Goal: Use online tool/utility

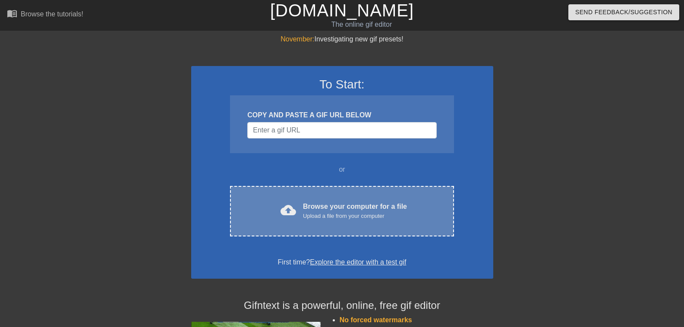
click at [327, 201] on div "Browse your computer for a file Upload a file from your computer" at bounding box center [355, 210] width 104 height 19
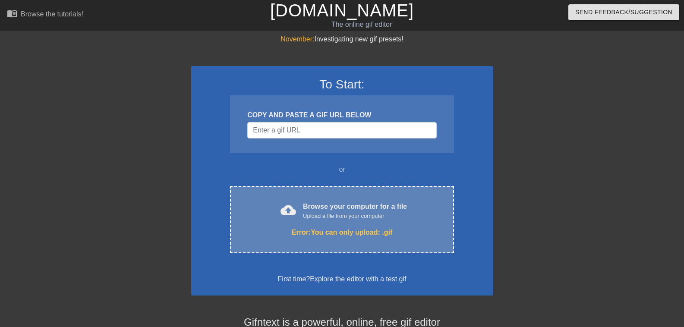
click at [336, 208] on div "Browse your computer for a file Upload a file from your computer" at bounding box center [355, 210] width 104 height 19
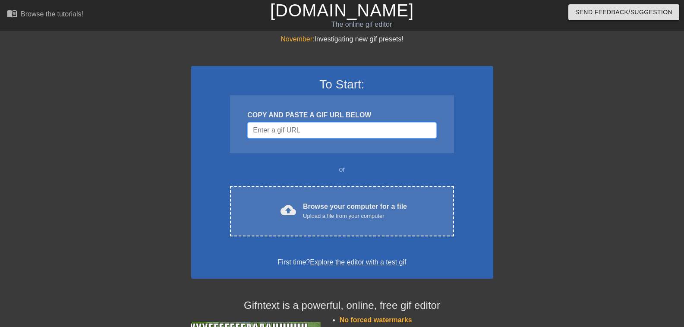
click at [296, 128] on input "Username" at bounding box center [341, 130] width 189 height 16
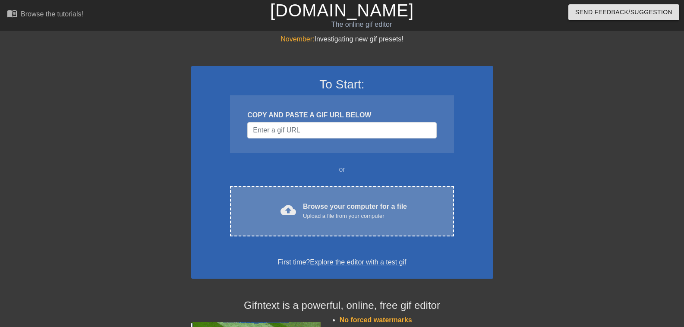
click at [337, 212] on div "Upload a file from your computer" at bounding box center [355, 216] width 104 height 9
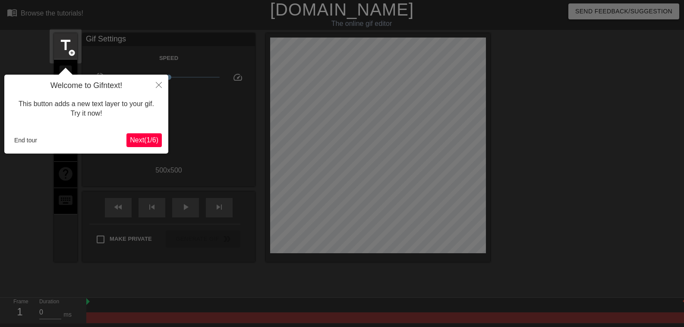
scroll to position [21, 0]
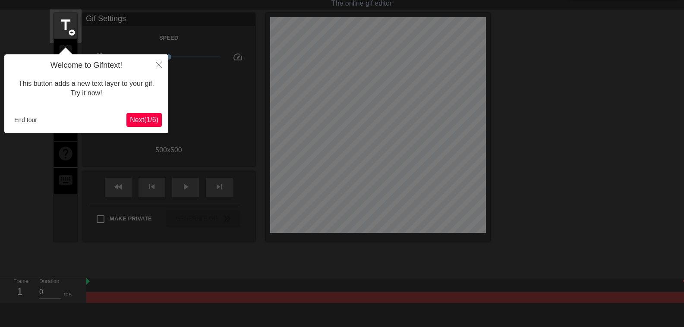
click at [151, 120] on span "Next ( 1 / 6 )" at bounding box center [144, 119] width 28 height 7
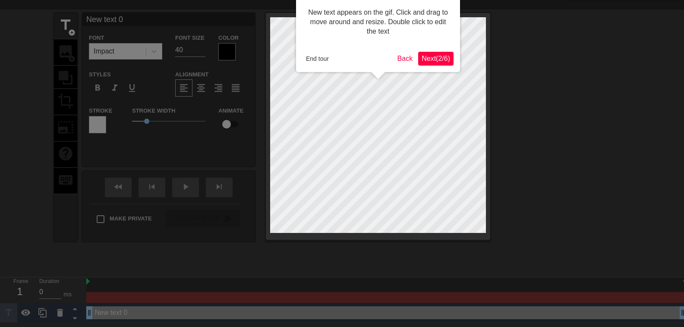
scroll to position [0, 0]
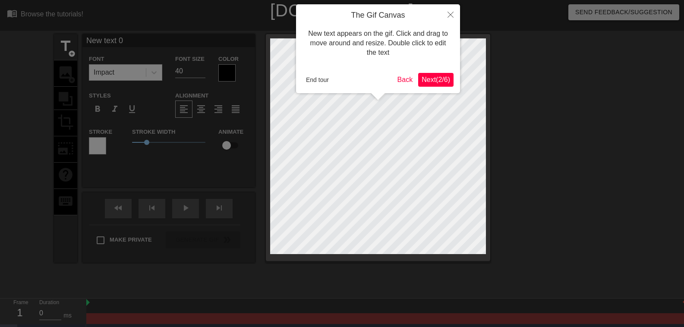
click at [435, 80] on span "Next ( 2 / 6 )" at bounding box center [435, 79] width 28 height 7
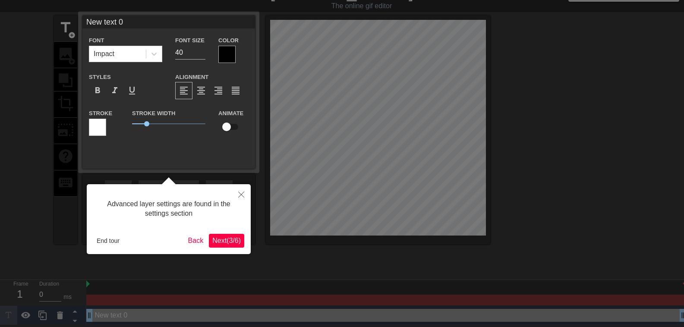
click at [229, 237] on span "Next ( 3 / 6 )" at bounding box center [226, 240] width 28 height 7
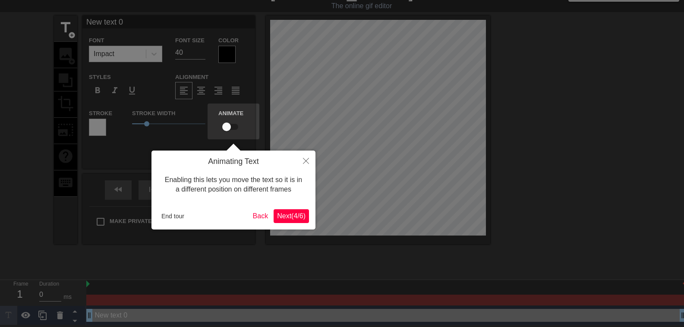
click at [228, 122] on div at bounding box center [342, 153] width 684 height 345
click at [225, 127] on div "Animate" at bounding box center [218, 121] width 13 height 27
click at [228, 213] on div at bounding box center [342, 153] width 684 height 345
click at [232, 118] on label "Animate" at bounding box center [230, 113] width 25 height 9
click at [268, 117] on div at bounding box center [342, 153] width 684 height 345
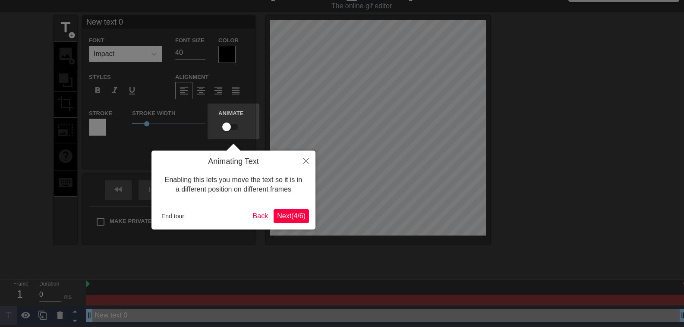
click at [408, 112] on div at bounding box center [342, 153] width 684 height 345
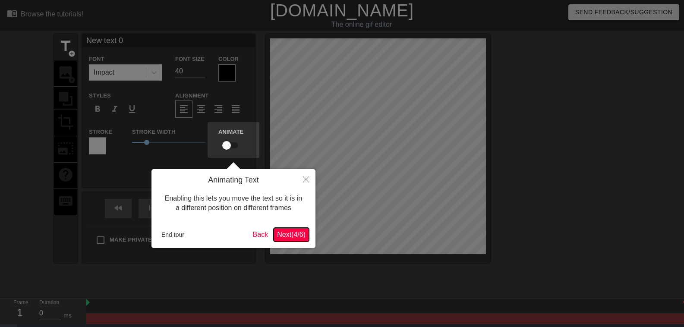
click at [290, 233] on span "Next ( 4 / 6 )" at bounding box center [291, 234] width 28 height 7
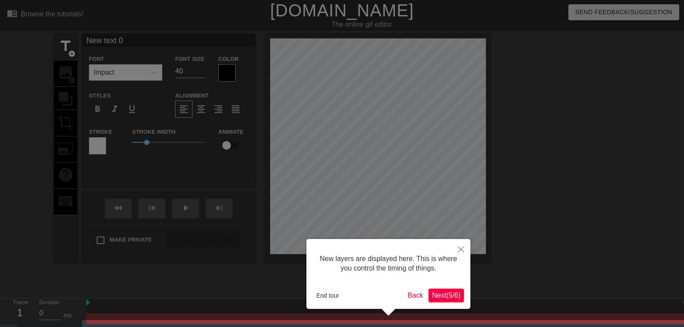
scroll to position [25, 0]
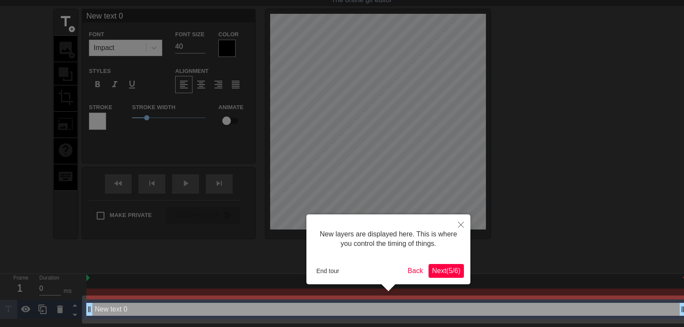
click at [443, 270] on span "Next ( 5 / 6 )" at bounding box center [446, 270] width 28 height 7
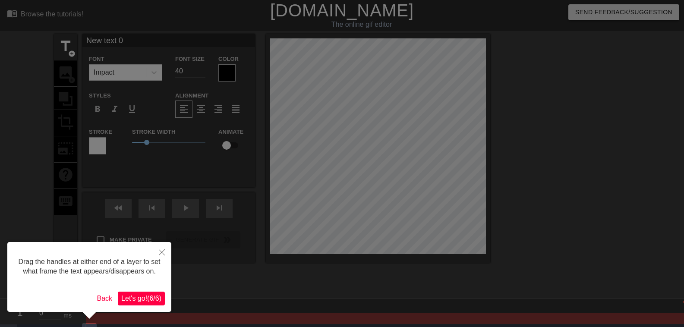
click at [163, 297] on button "Let's go! ( 6 / 6 )" at bounding box center [141, 299] width 47 height 14
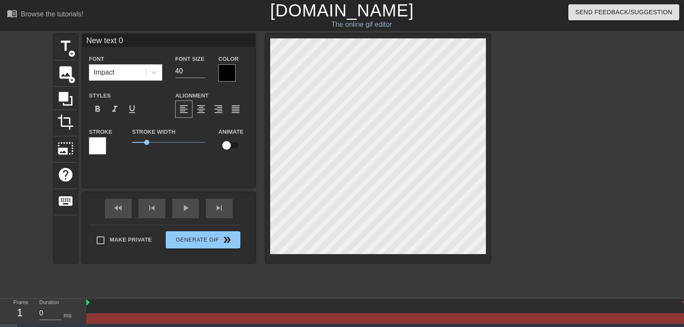
click at [568, 227] on div at bounding box center [564, 163] width 129 height 259
click at [557, 224] on div "title add_circle image add_circle crop photo_size_select_large help keyboard Ne…" at bounding box center [342, 163] width 684 height 259
click at [66, 74] on span "image" at bounding box center [65, 72] width 16 height 16
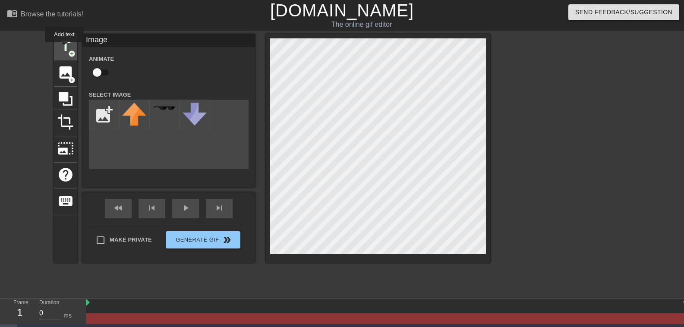
click at [64, 48] on span "title" at bounding box center [65, 46] width 16 height 16
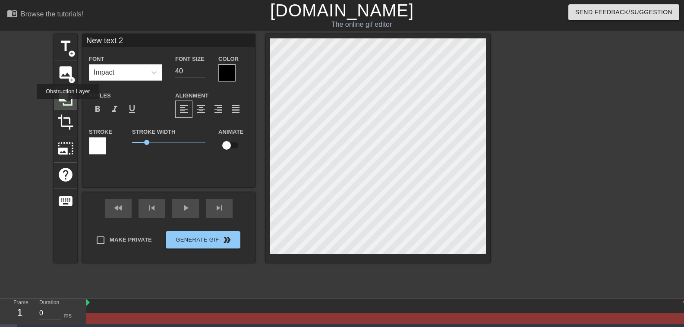
click at [68, 105] on icon at bounding box center [65, 99] width 16 height 16
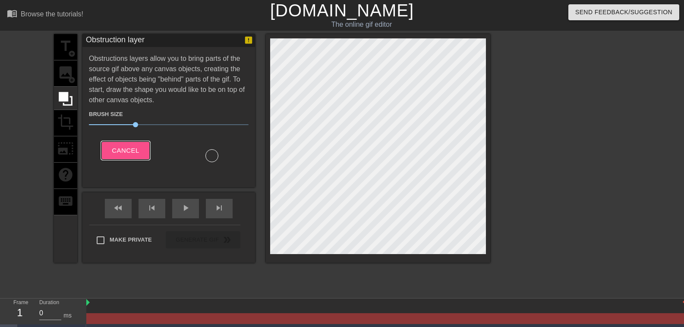
click at [131, 151] on span "Cancel" at bounding box center [125, 150] width 27 height 11
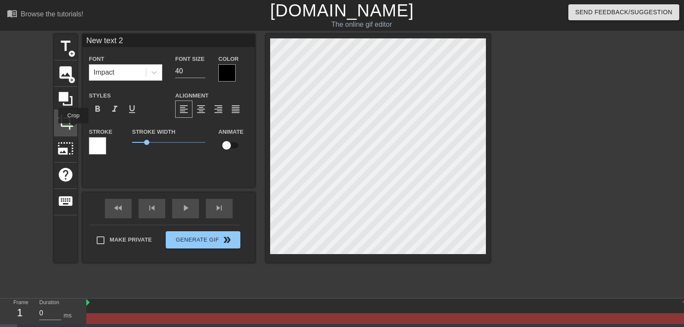
click at [73, 129] on div "crop" at bounding box center [65, 123] width 23 height 26
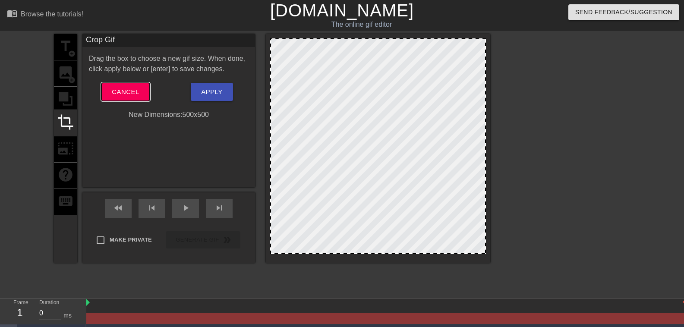
click at [133, 86] on span "Cancel" at bounding box center [125, 91] width 27 height 11
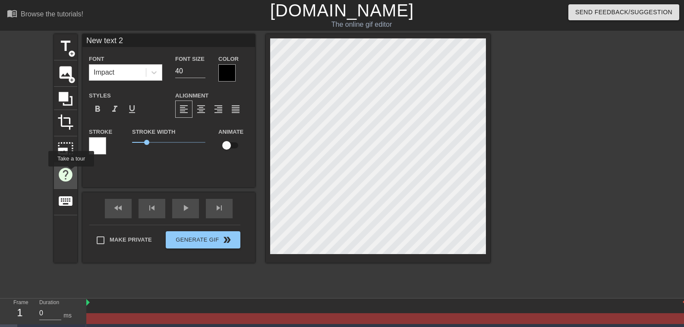
click at [71, 173] on span "help" at bounding box center [65, 174] width 16 height 16
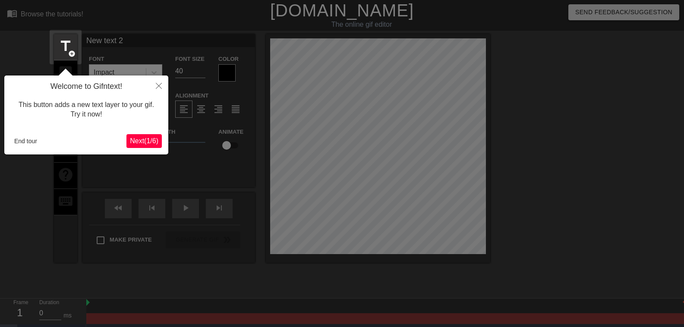
scroll to position [21, 0]
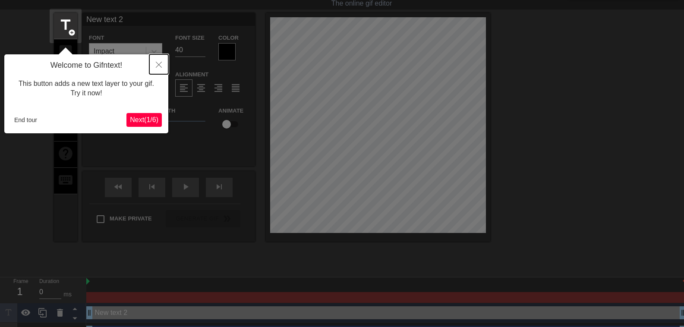
click at [157, 65] on button "Close" at bounding box center [158, 64] width 19 height 20
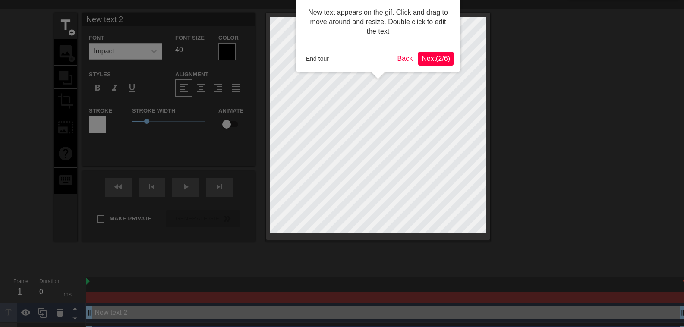
scroll to position [0, 0]
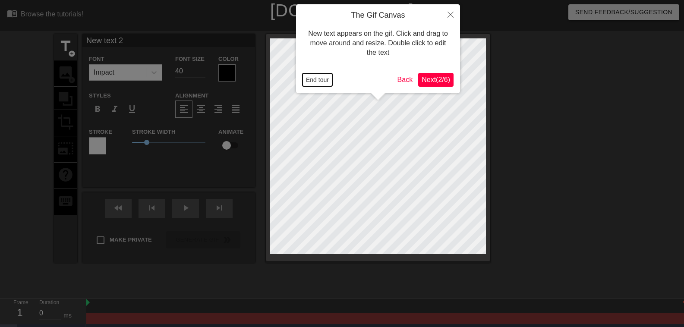
click at [326, 82] on button "End tour" at bounding box center [317, 79] width 30 height 13
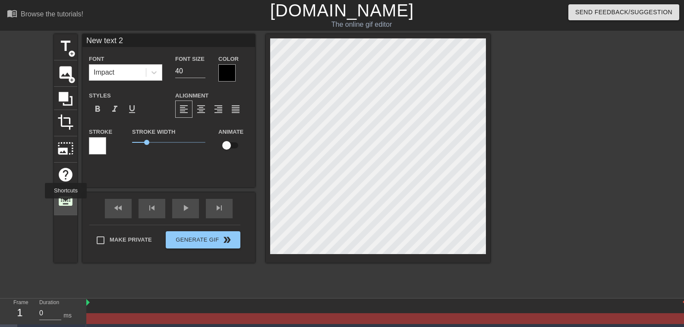
click at [66, 205] on span "keyboard" at bounding box center [65, 201] width 16 height 16
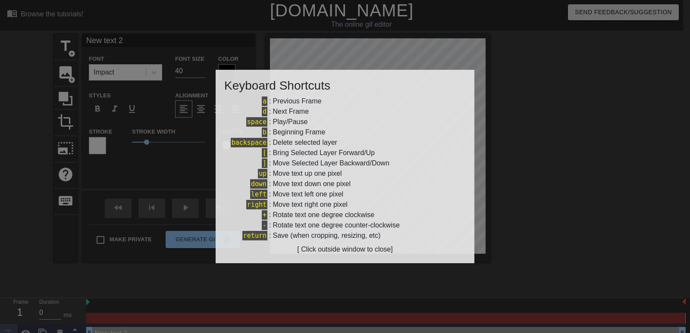
click at [562, 243] on div at bounding box center [345, 166] width 690 height 333
